Goal: Task Accomplishment & Management: Manage account settings

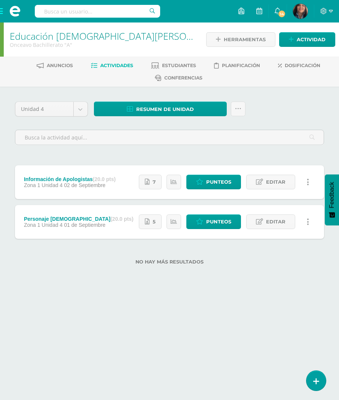
click at [197, 182] on icon at bounding box center [199, 182] width 7 height 6
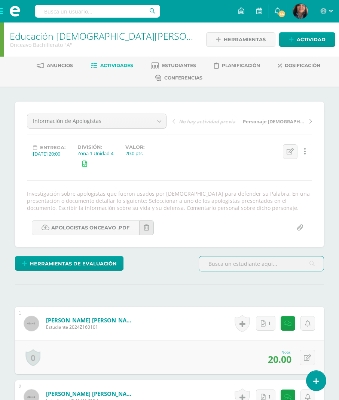
click at [66, 33] on link "Educación [DEMOGRAPHIC_DATA][PERSON_NAME] V" at bounding box center [122, 36] width 224 height 13
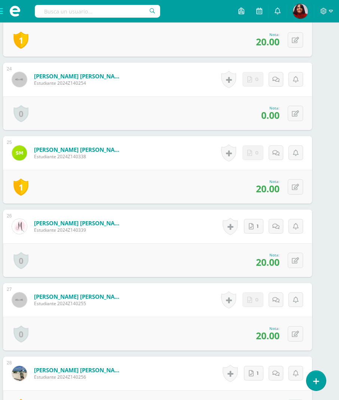
scroll to position [1927, 12]
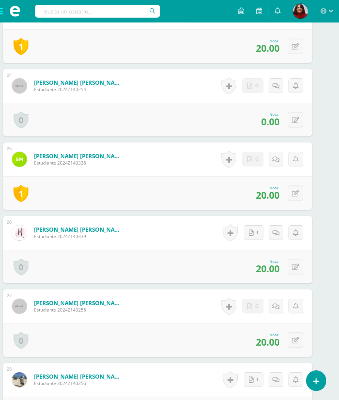
click at [3, 12] on span at bounding box center [15, 11] width 30 height 22
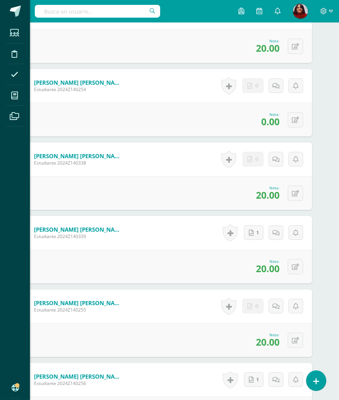
click at [12, 93] on icon at bounding box center [14, 95] width 7 height 7
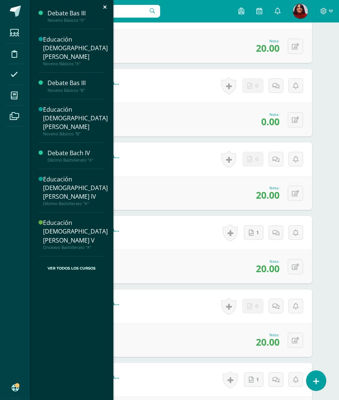
click at [56, 175] on div "Educación [DEMOGRAPHIC_DATA][PERSON_NAME] IV" at bounding box center [75, 188] width 65 height 26
click at [67, 175] on div "Educación [DEMOGRAPHIC_DATA][PERSON_NAME] IV" at bounding box center [75, 188] width 65 height 26
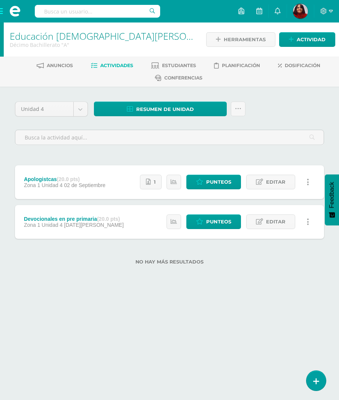
click at [206, 178] on span "Punteos" at bounding box center [218, 182] width 25 height 14
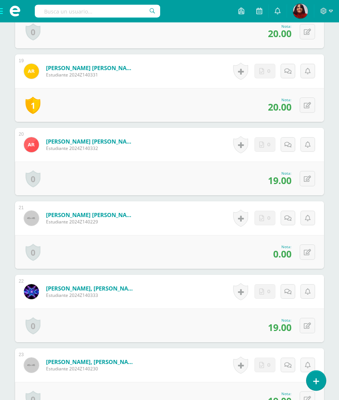
scroll to position [1574, 0]
click at [306, 249] on icon at bounding box center [307, 252] width 7 height 6
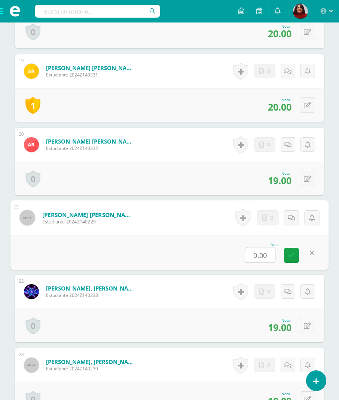
click at [260, 247] on input "0.00" at bounding box center [260, 254] width 30 height 15
type input "19"
click at [294, 253] on icon at bounding box center [292, 255] width 7 height 6
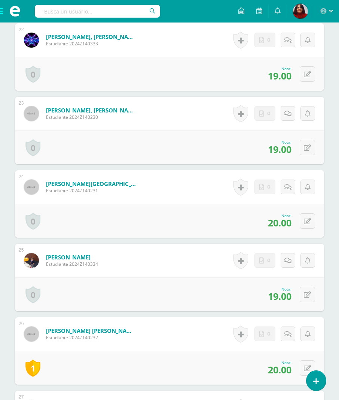
scroll to position [1967, 0]
